Goal: Information Seeking & Learning: Learn about a topic

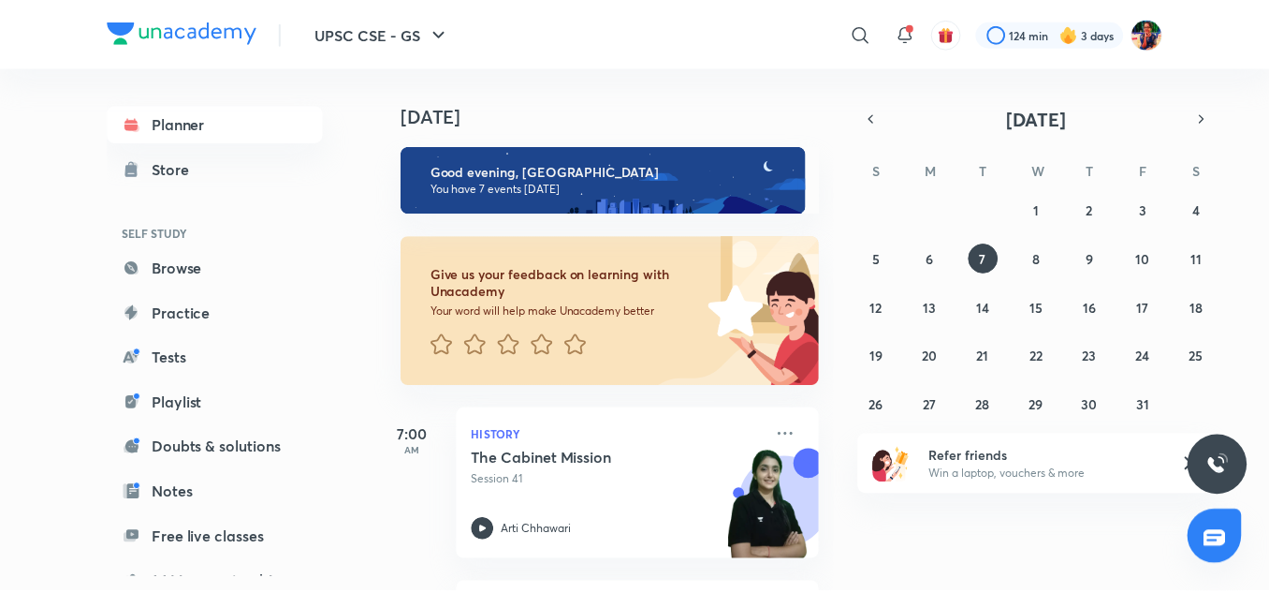
scroll to position [205, 0]
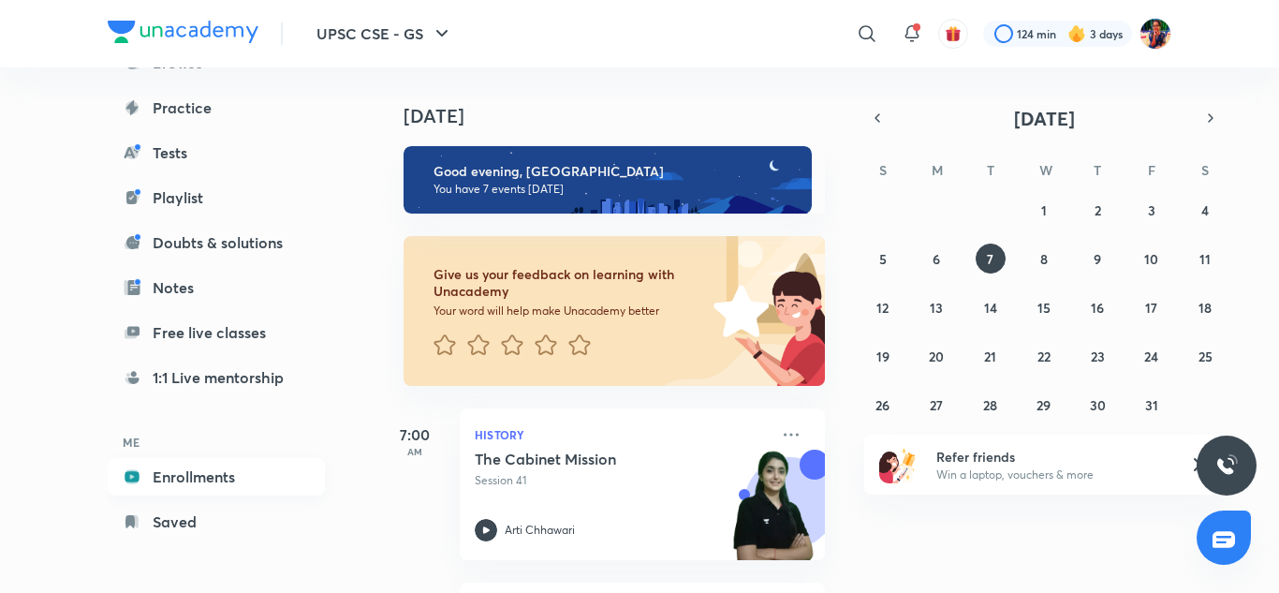
click at [186, 474] on link "Enrollments" at bounding box center [216, 476] width 217 height 37
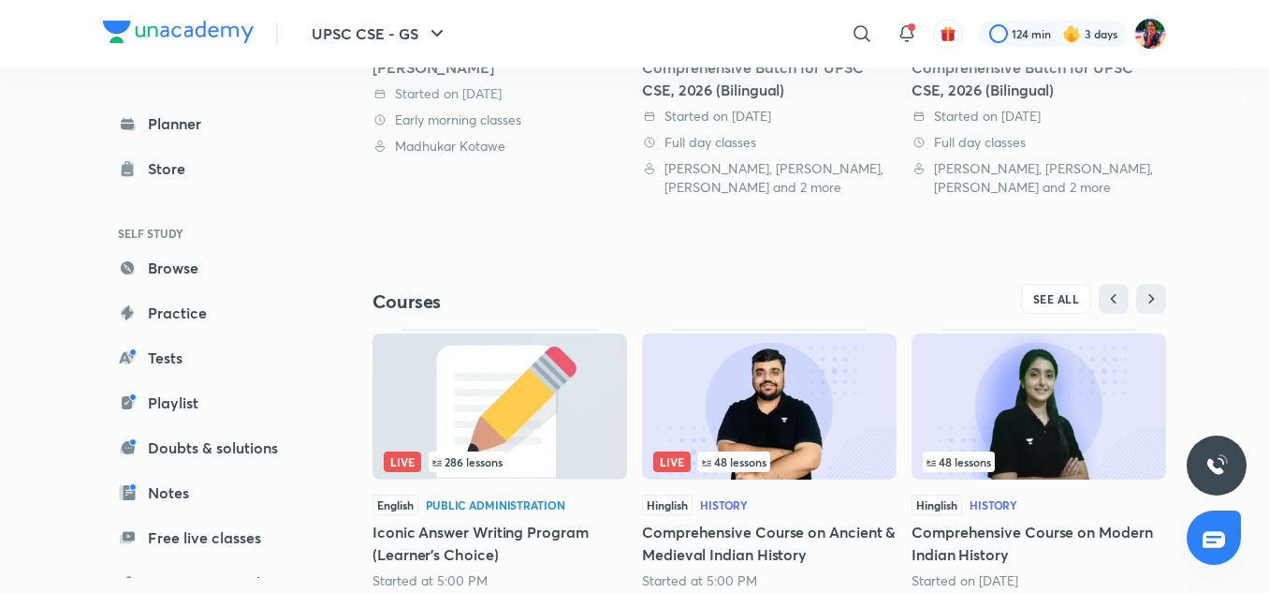
scroll to position [718, 0]
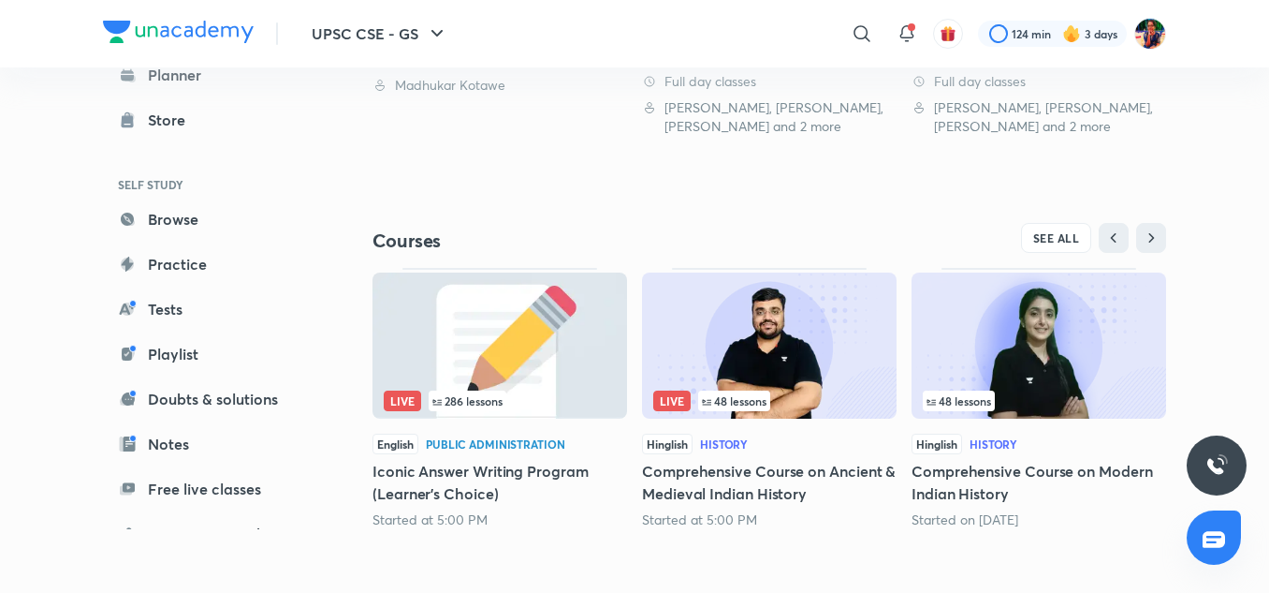
click at [798, 348] on img at bounding box center [769, 345] width 255 height 146
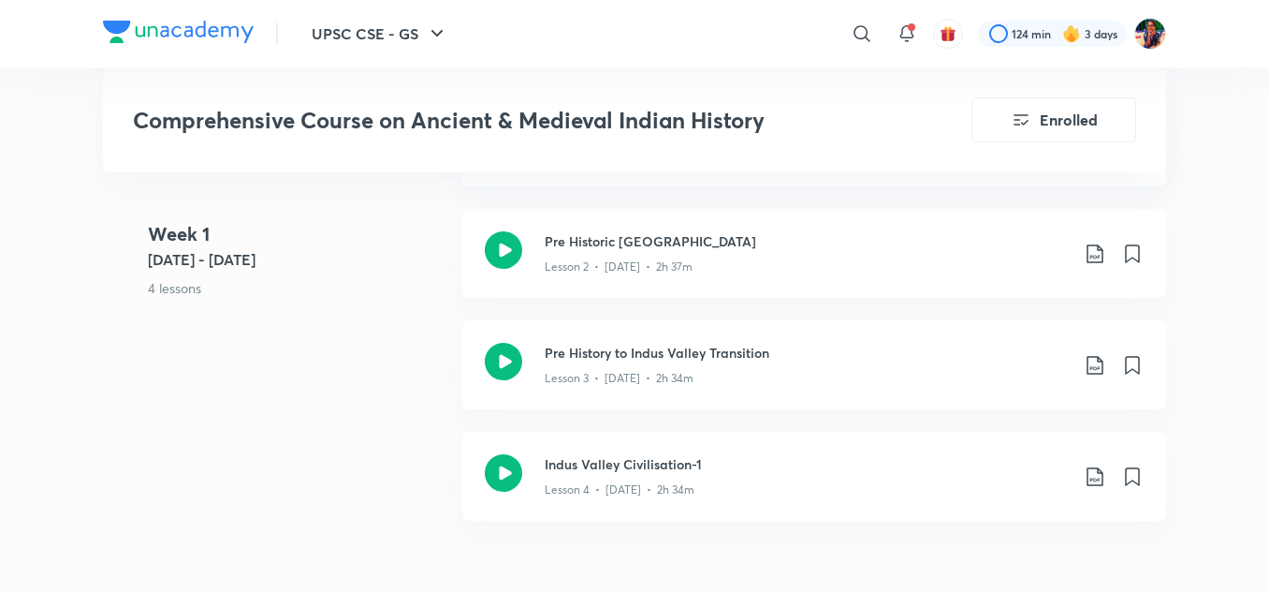
scroll to position [1125, 0]
click at [508, 236] on icon at bounding box center [503, 248] width 37 height 37
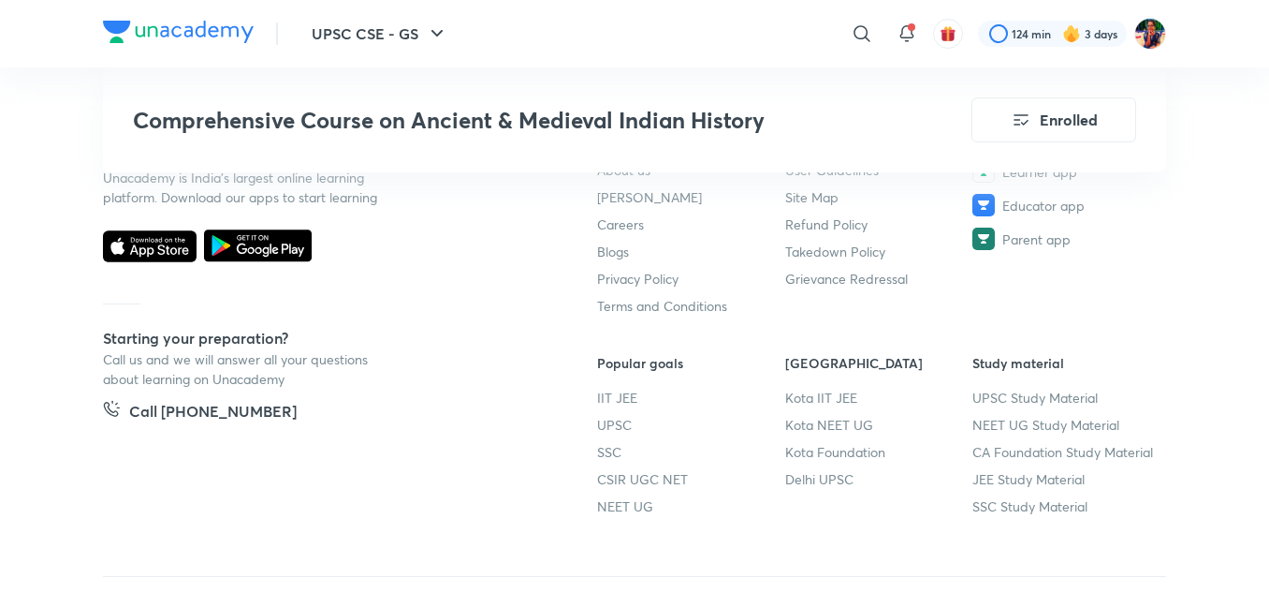
scroll to position [7838, 0]
